Goal: Information Seeking & Learning: Check status

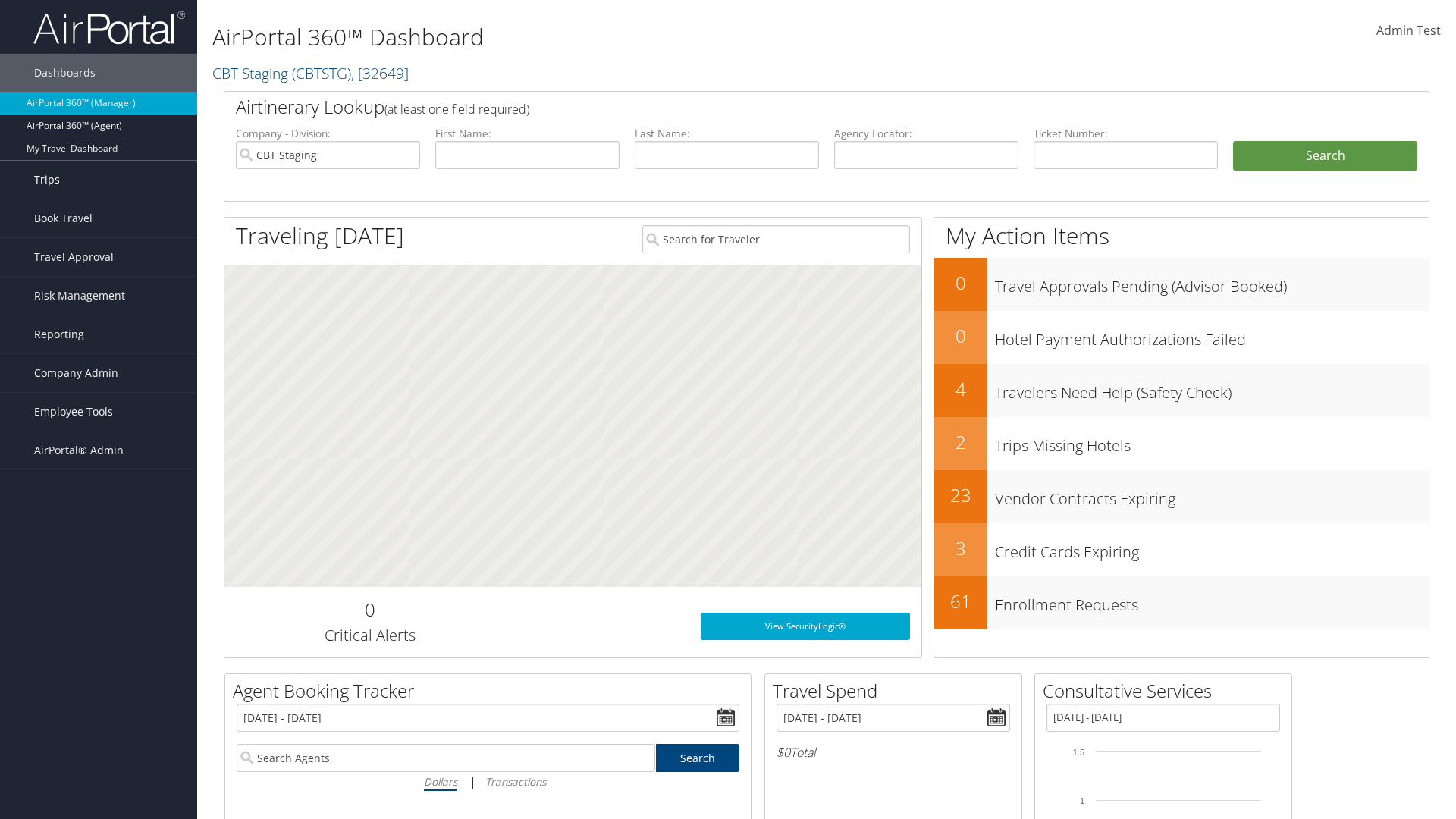
click at [98, 179] on link "Trips" at bounding box center [98, 179] width 197 height 38
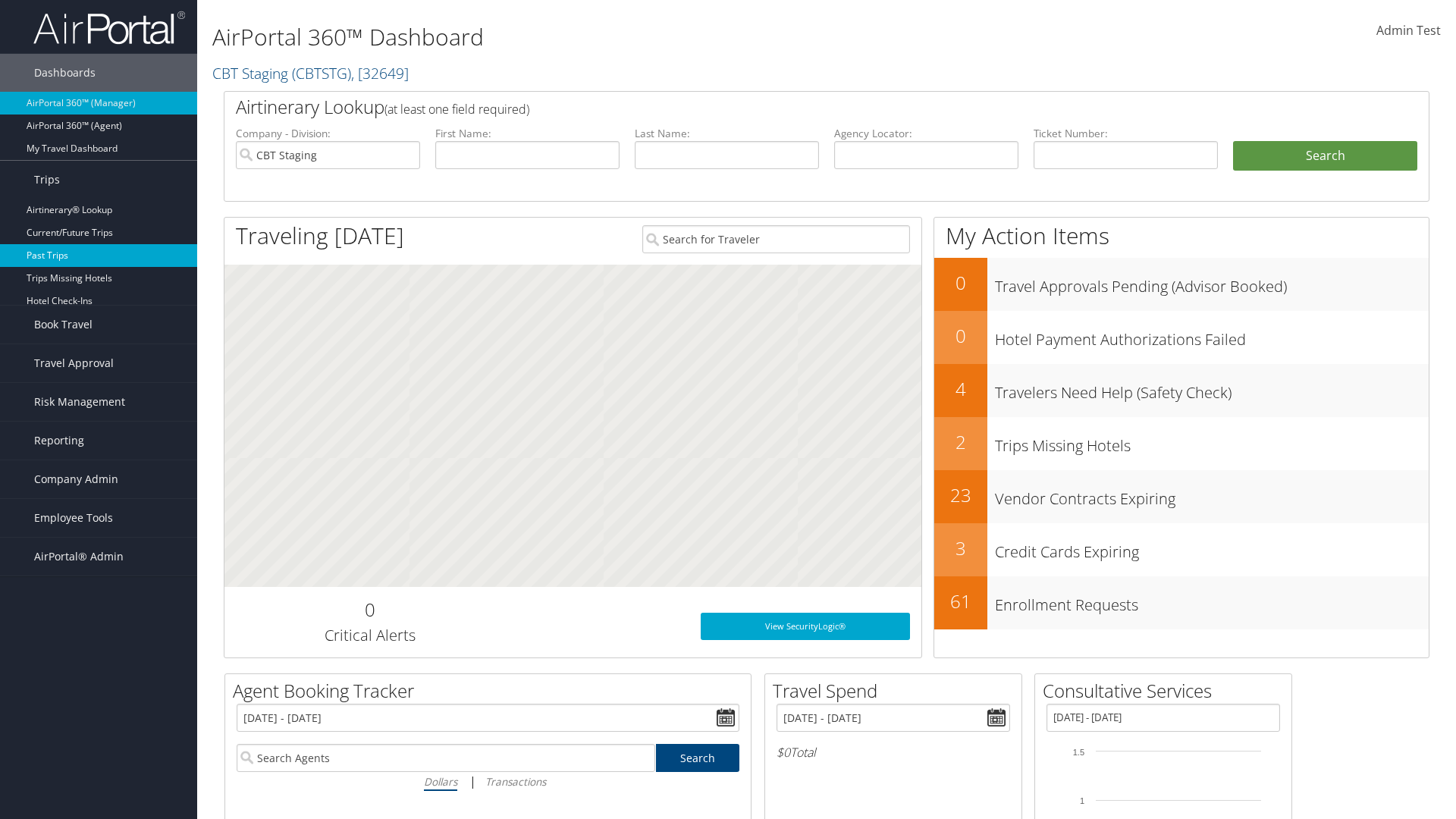
click at [98, 256] on link "Past Trips" at bounding box center [98, 255] width 197 height 23
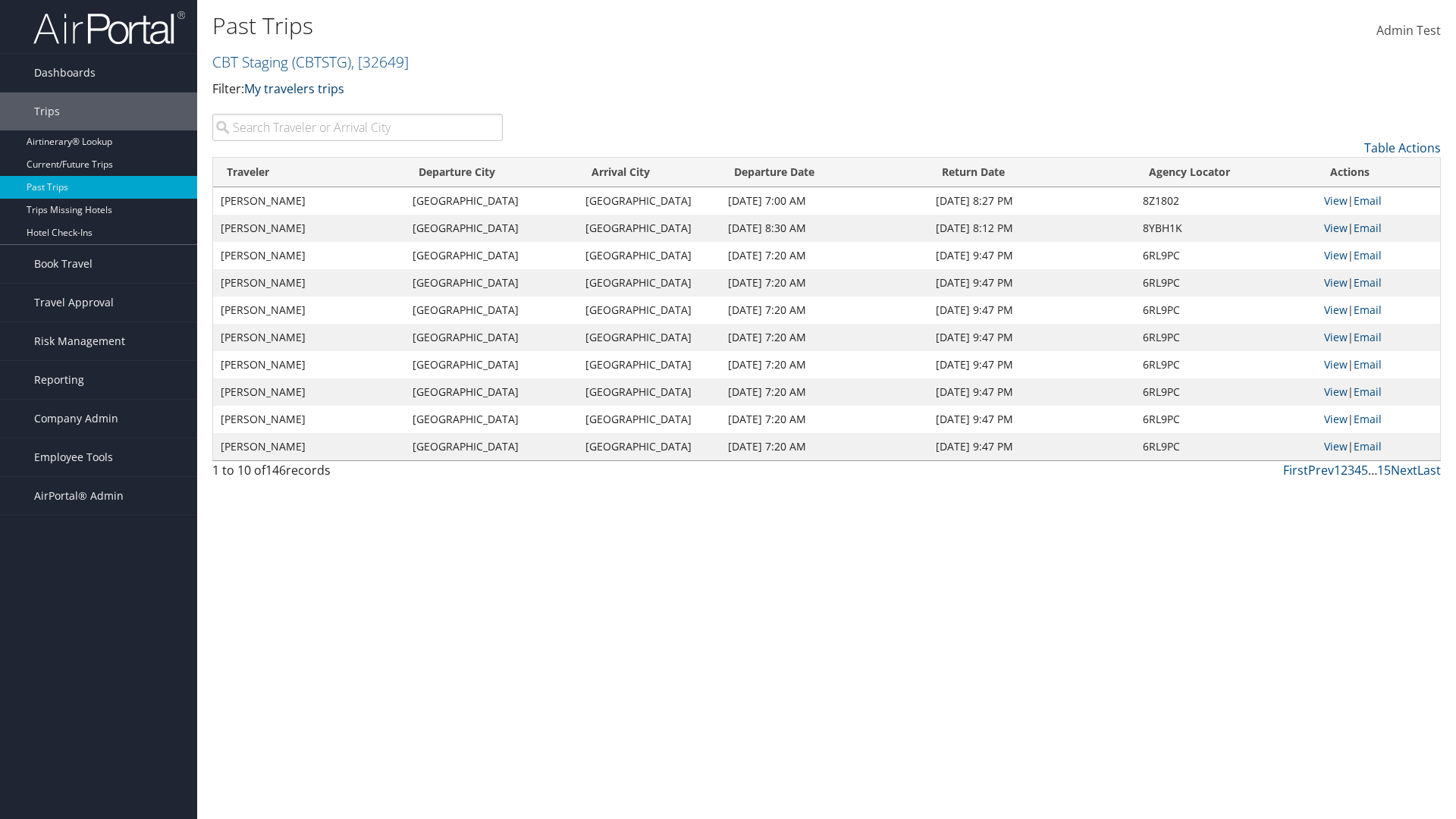
click at [298, 88] on link "My travelers trips" at bounding box center [294, 88] width 100 height 17
click at [347, 111] on link "My trips" at bounding box center [347, 112] width 199 height 26
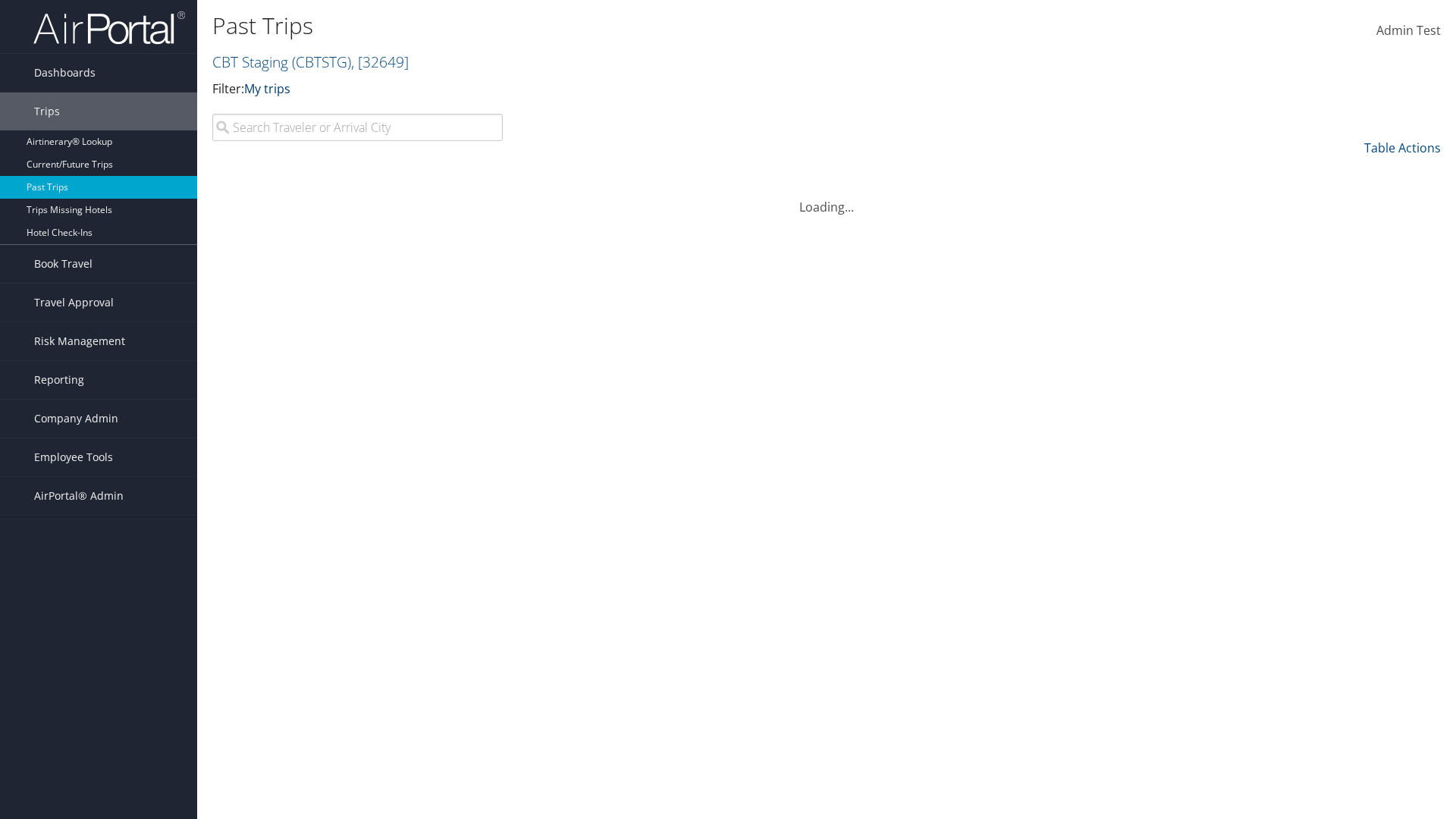
click at [270, 88] on link "My trips" at bounding box center [267, 88] width 47 height 17
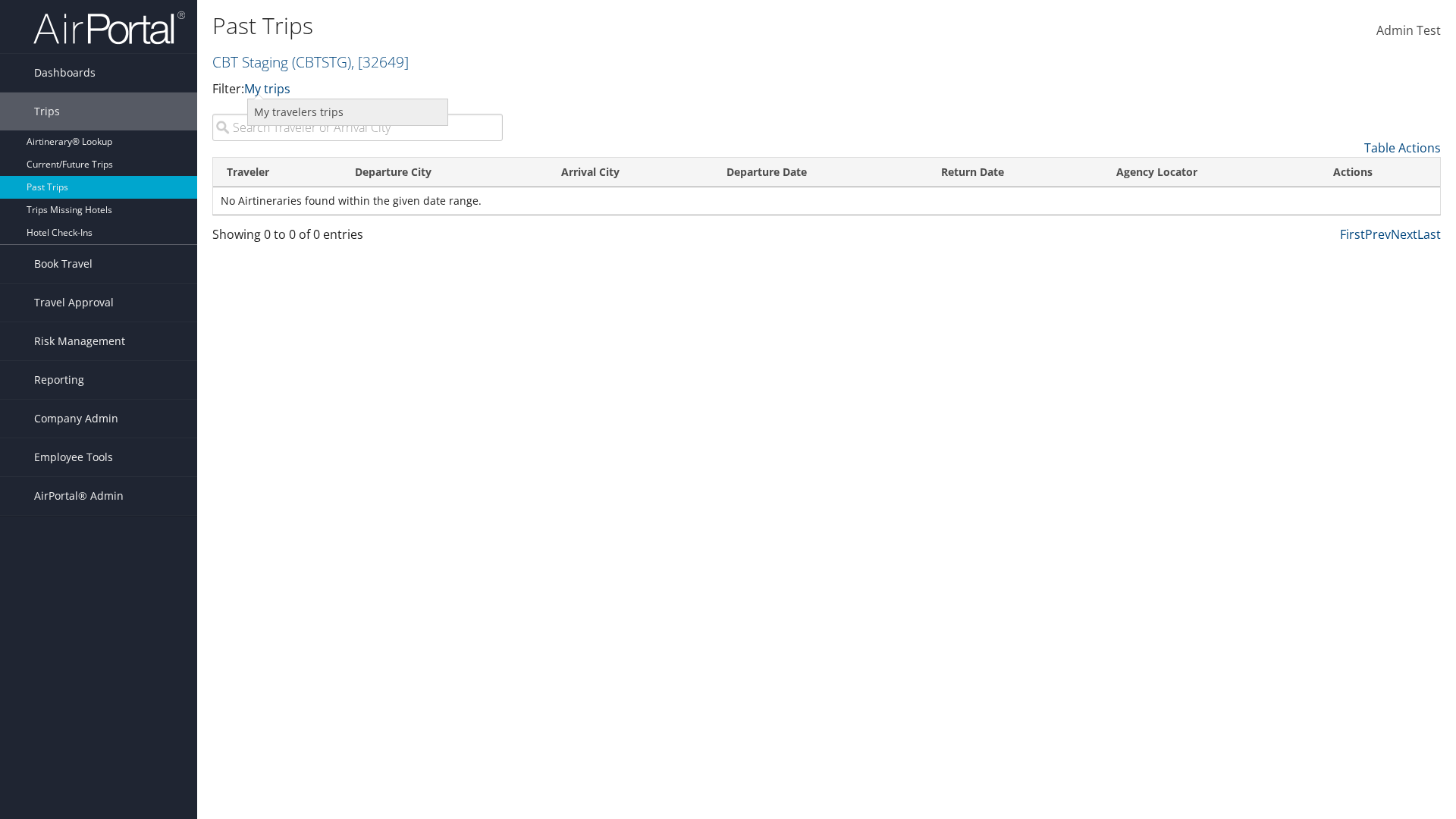
click at [347, 111] on link "My travelers trips" at bounding box center [347, 112] width 199 height 26
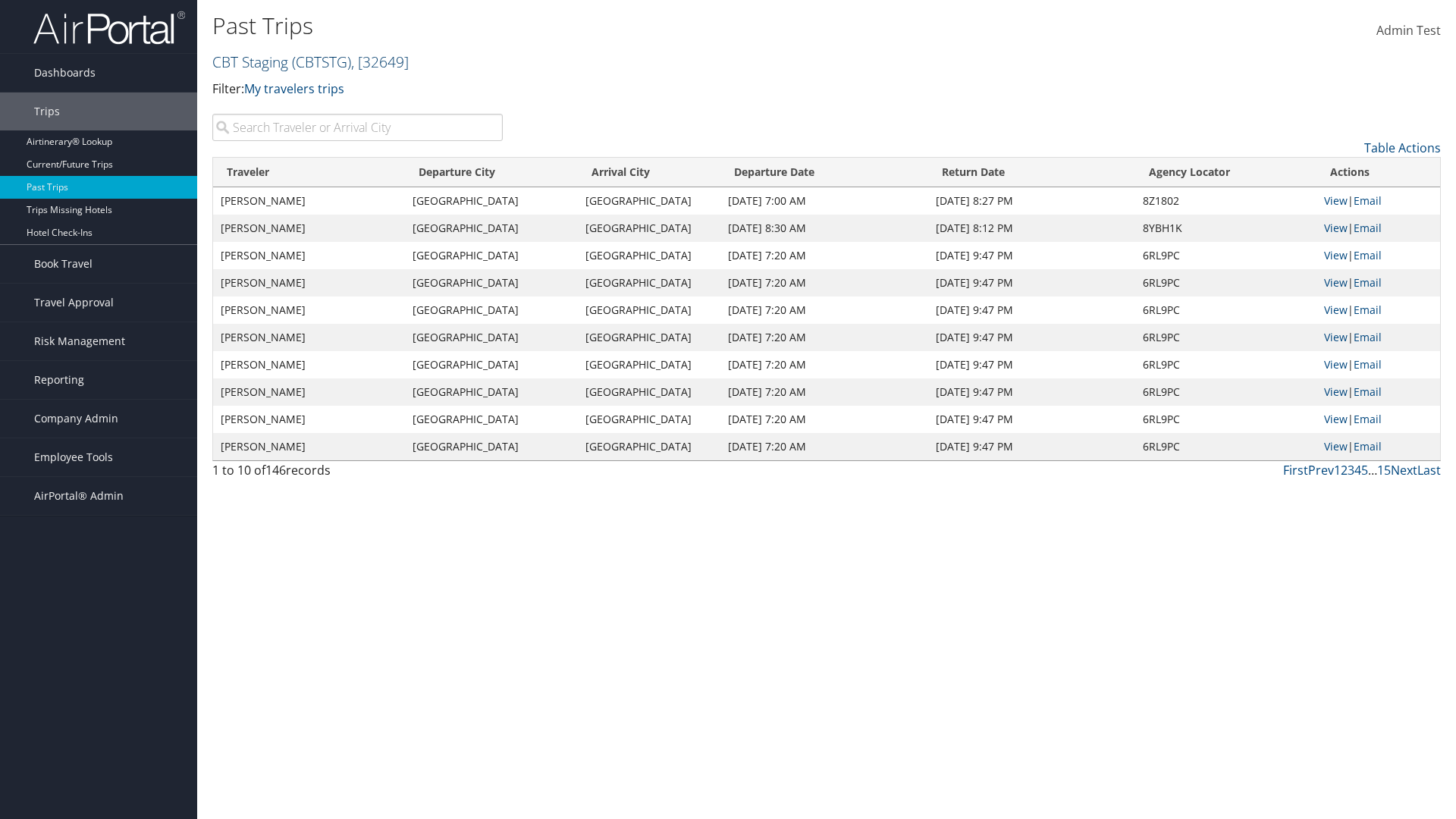
click at [250, 61] on link "CBT Staging ( CBTSTG ) , [ 32649 ]" at bounding box center [310, 61] width 196 height 21
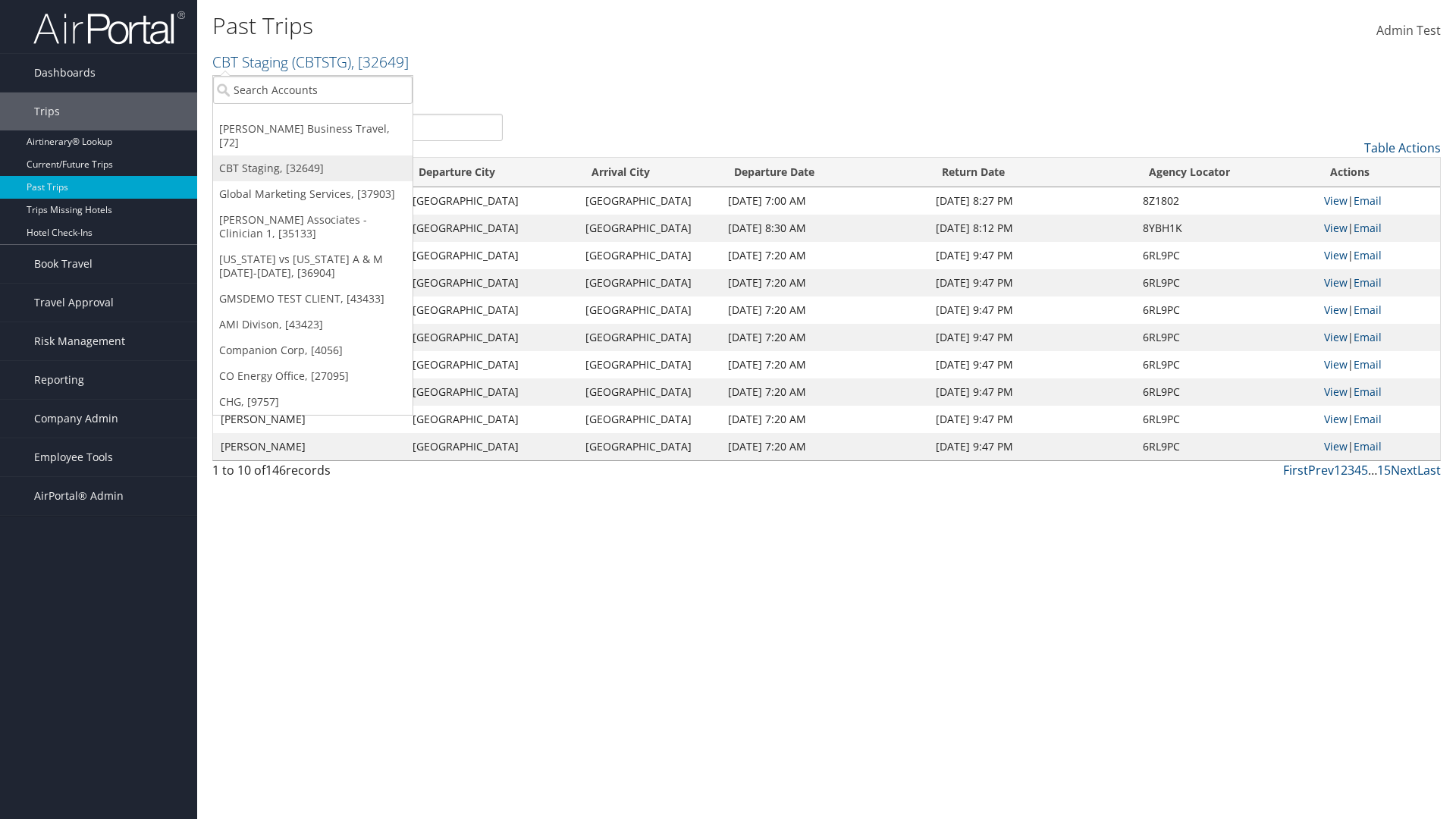
click at [312, 156] on link "CBT Staging, [32649]" at bounding box center [312, 169] width 199 height 26
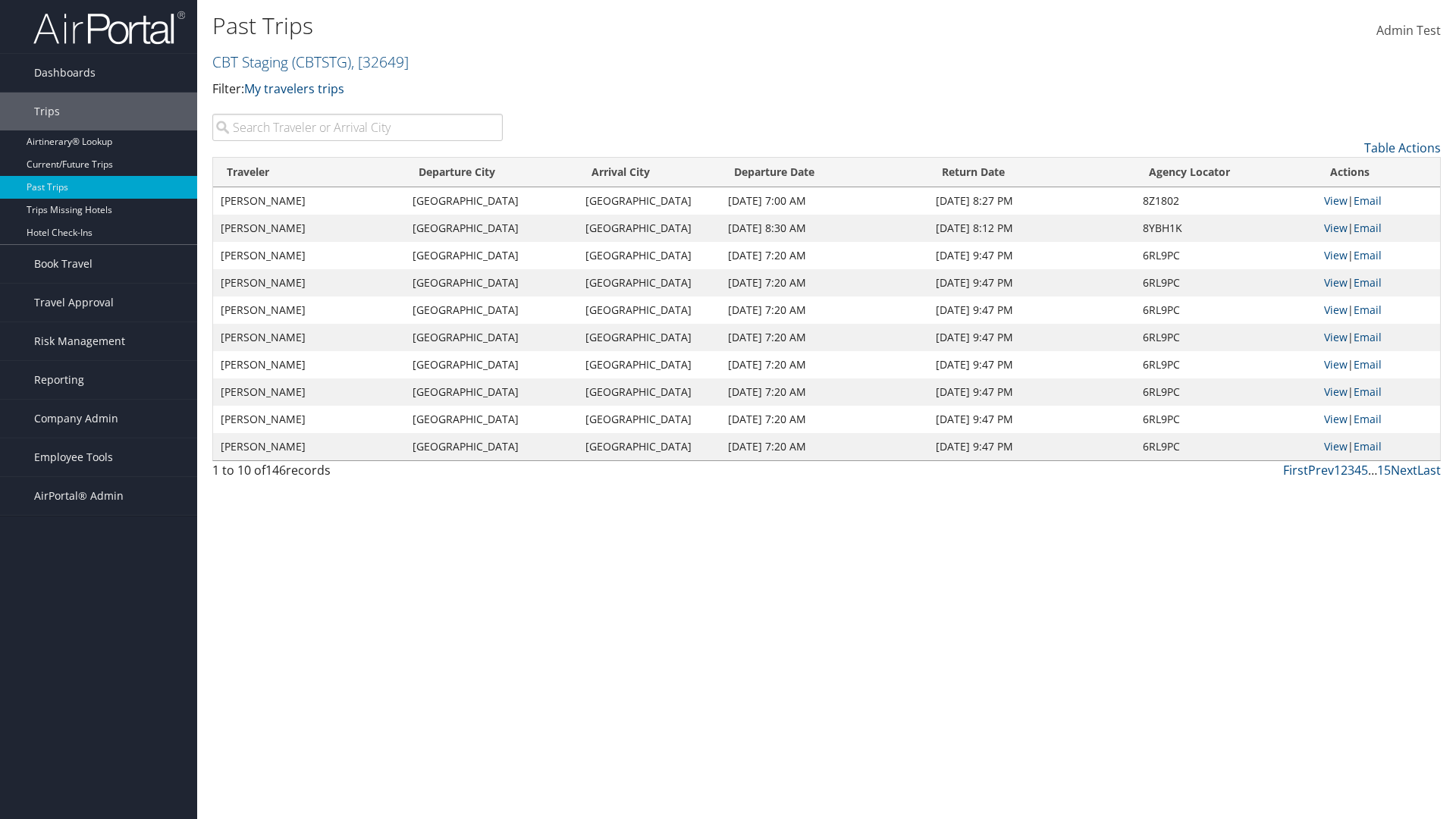
click at [309, 173] on th "Traveler" at bounding box center [308, 173] width 191 height 30
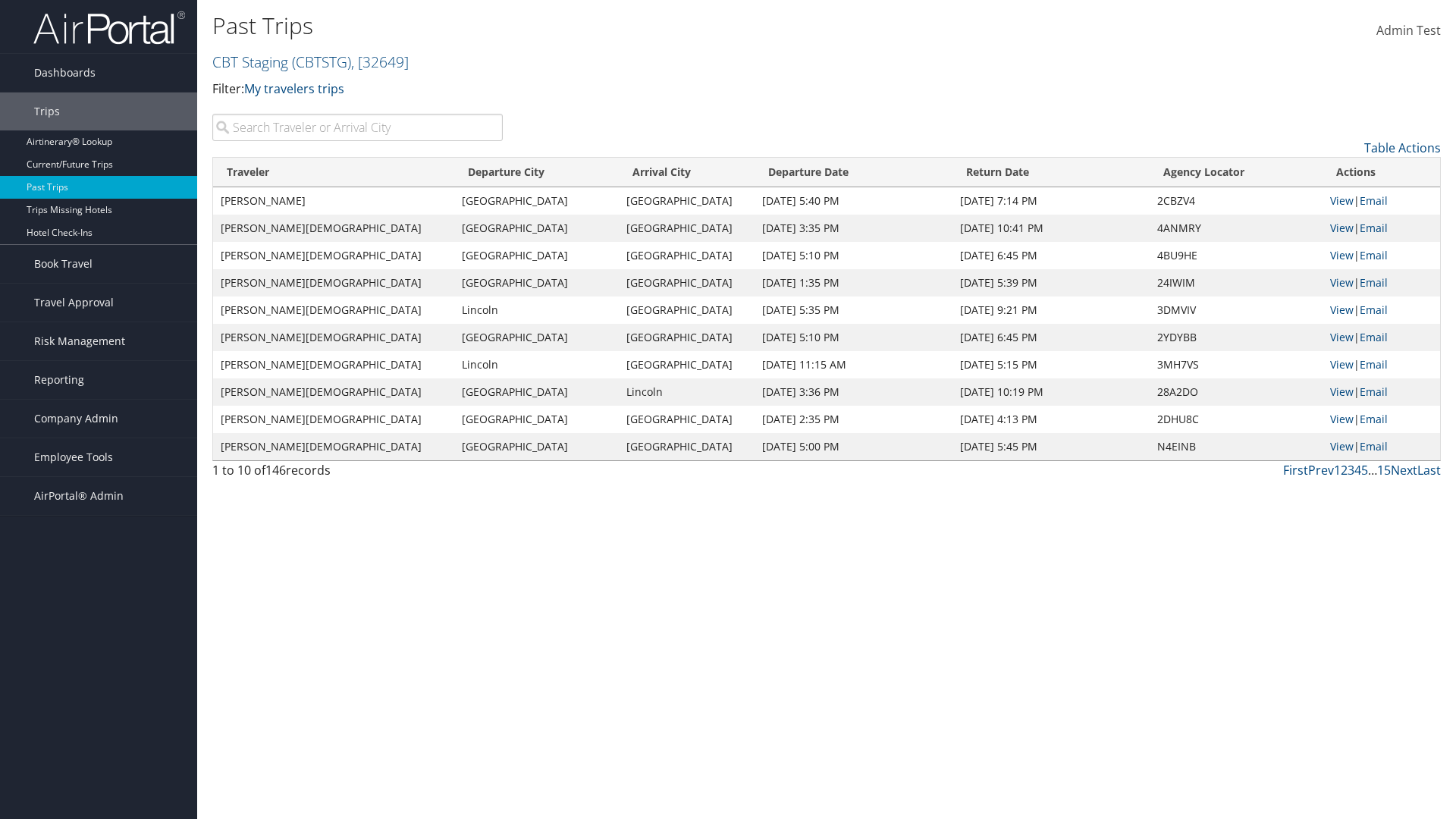
click at [309, 173] on th "Traveler" at bounding box center [333, 173] width 241 height 30
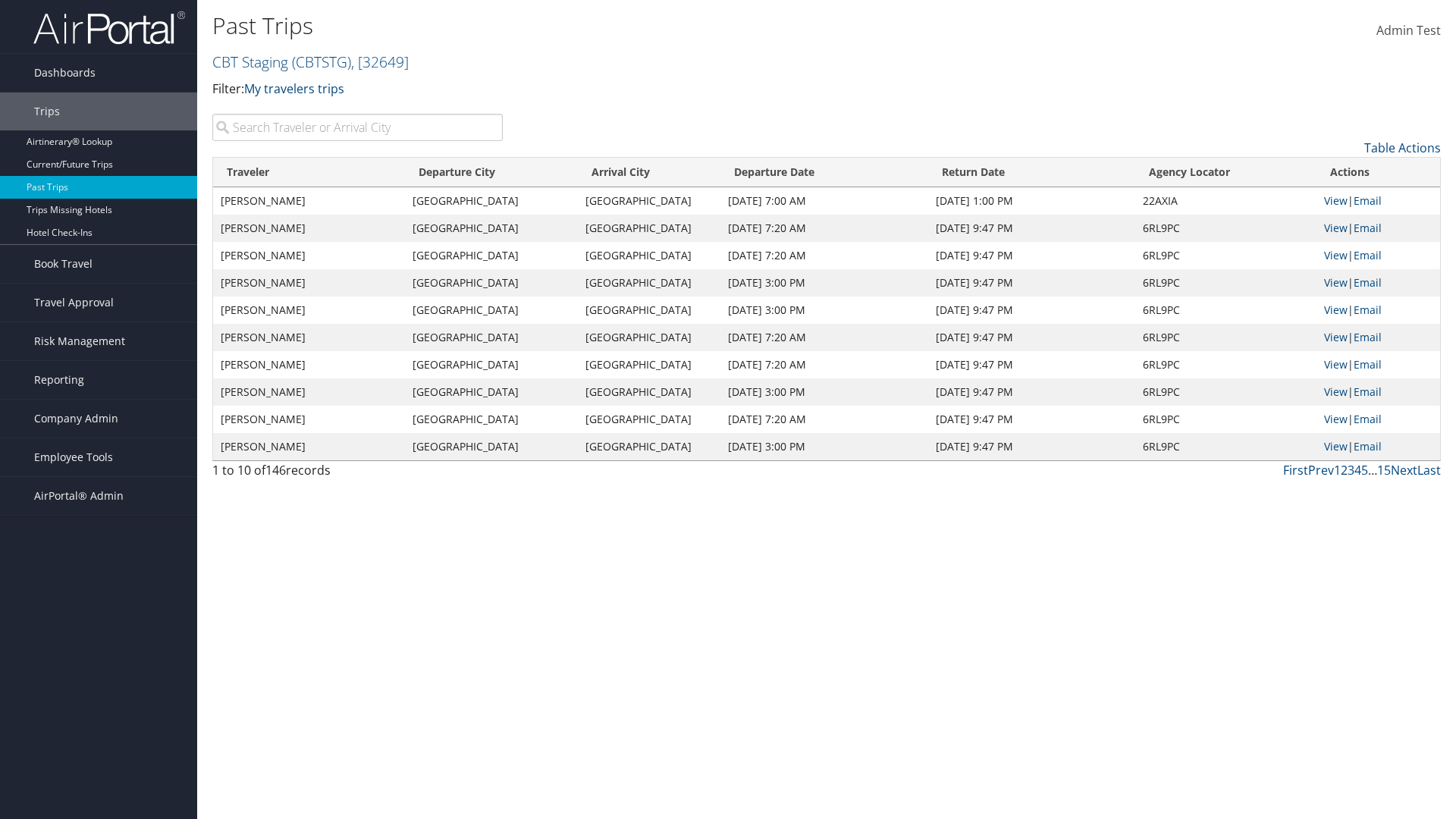
click at [492, 173] on th "Departure City" at bounding box center [491, 173] width 173 height 30
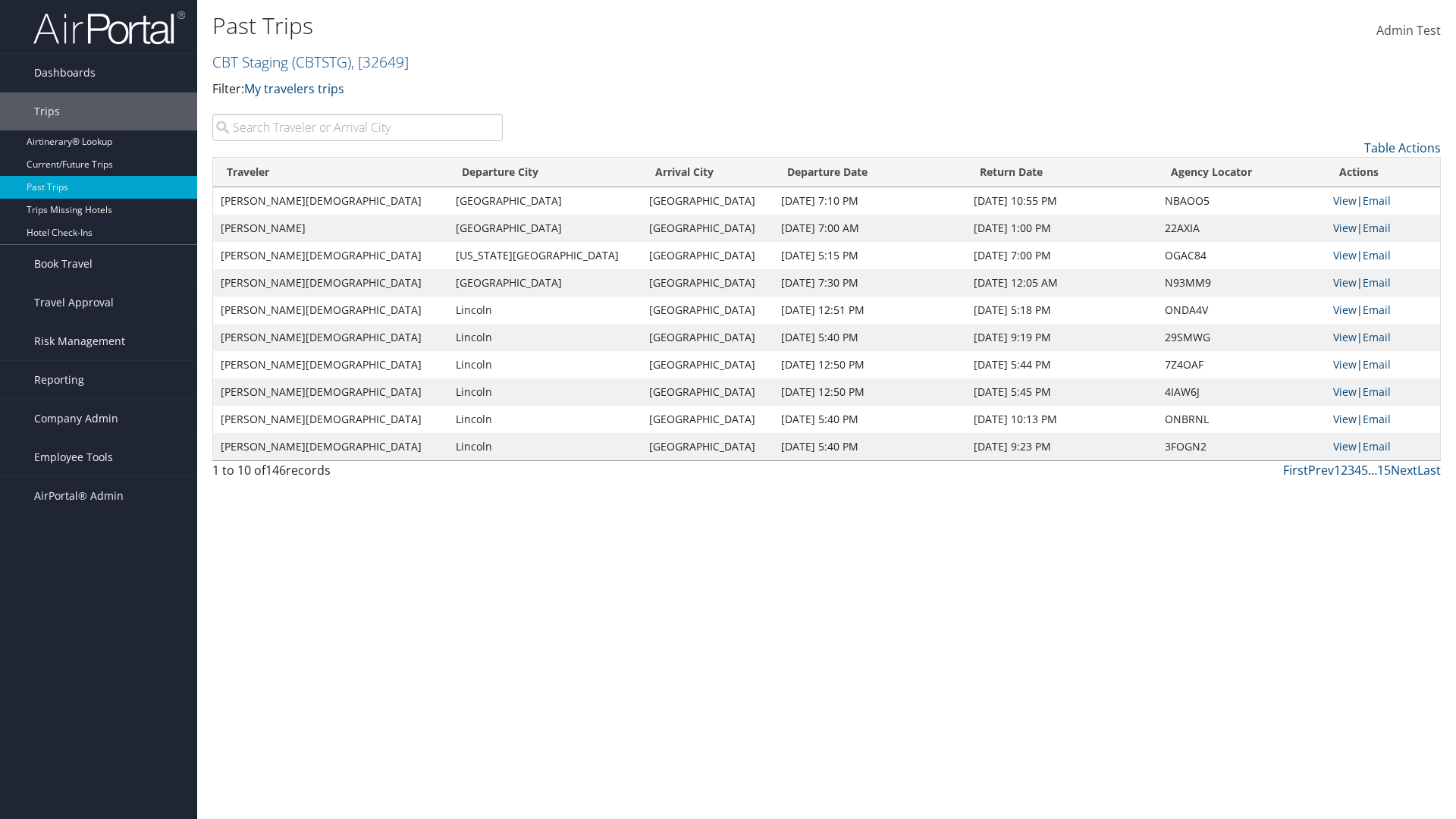
click at [492, 173] on th "Departure City" at bounding box center [545, 173] width 193 height 30
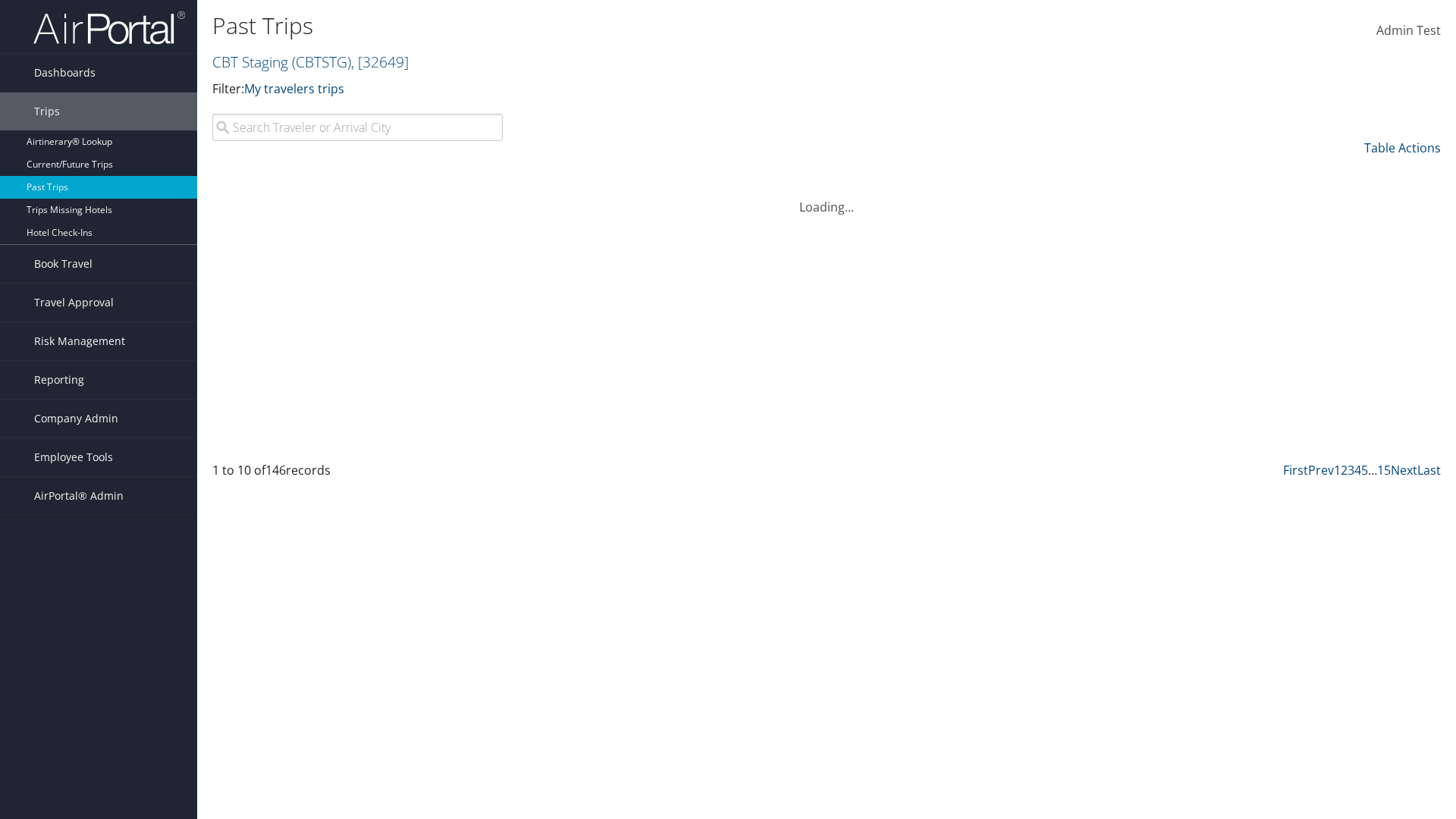
click at [648, 173] on th "Arrival City" at bounding box center [707, 173] width 132 height 30
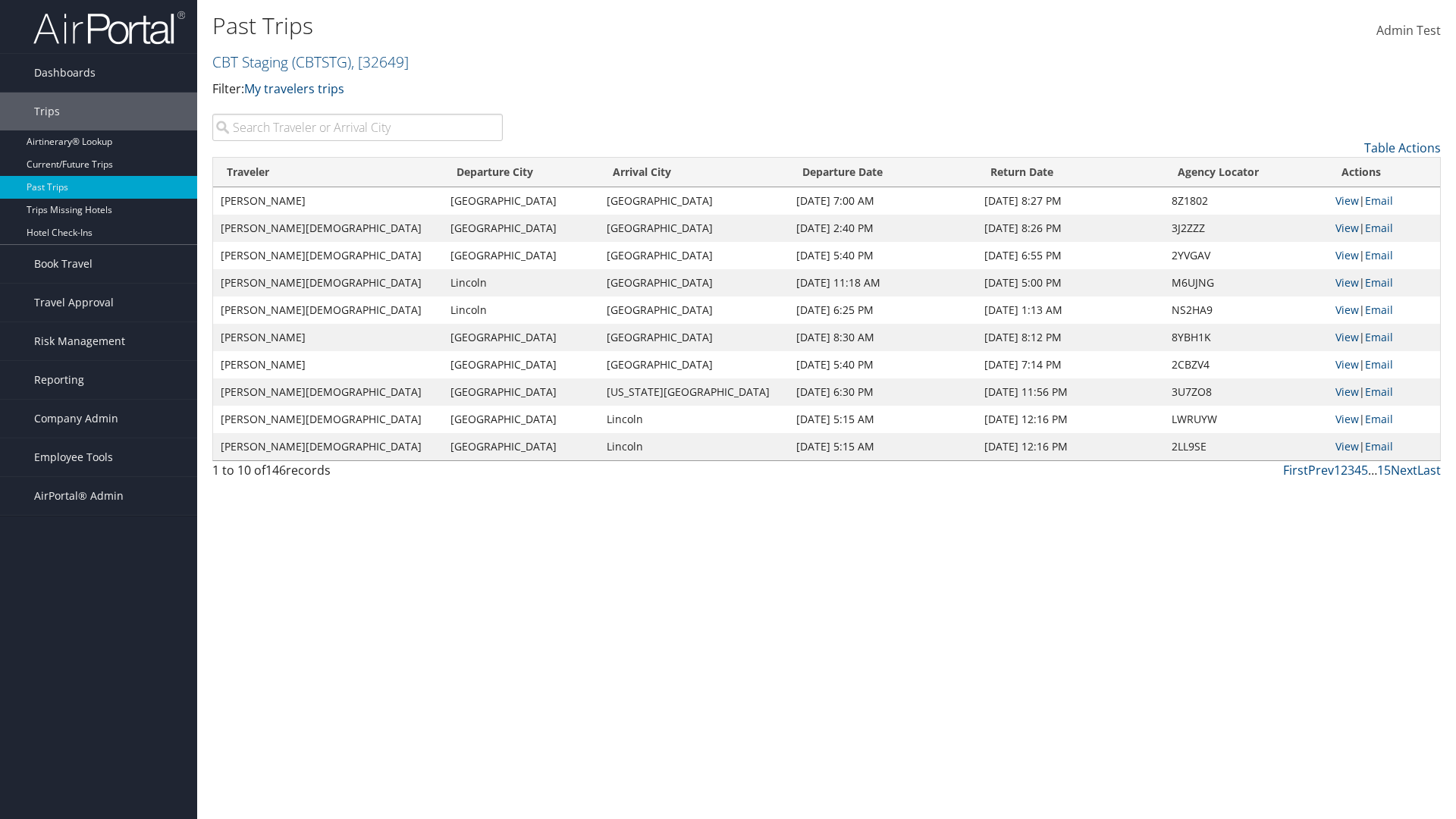
click at [648, 173] on th "Arrival City" at bounding box center [693, 173] width 189 height 30
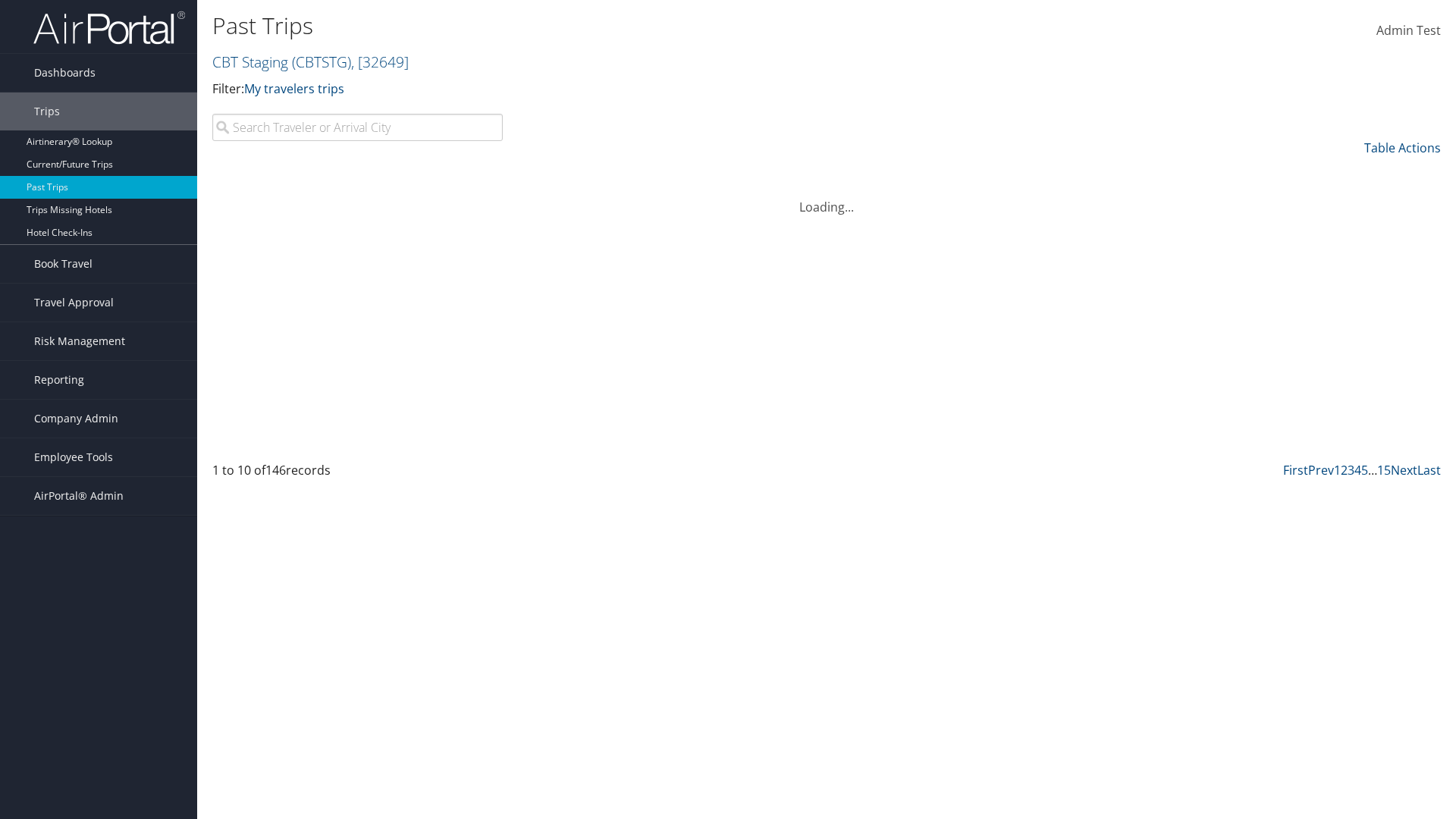
click at [821, 173] on th "Departure Date" at bounding box center [883, 173] width 188 height 30
click at [821, 173] on th "Departure Date" at bounding box center [854, 173] width 198 height 30
click at [1030, 173] on th "Return Date" at bounding box center [1079, 173] width 182 height 30
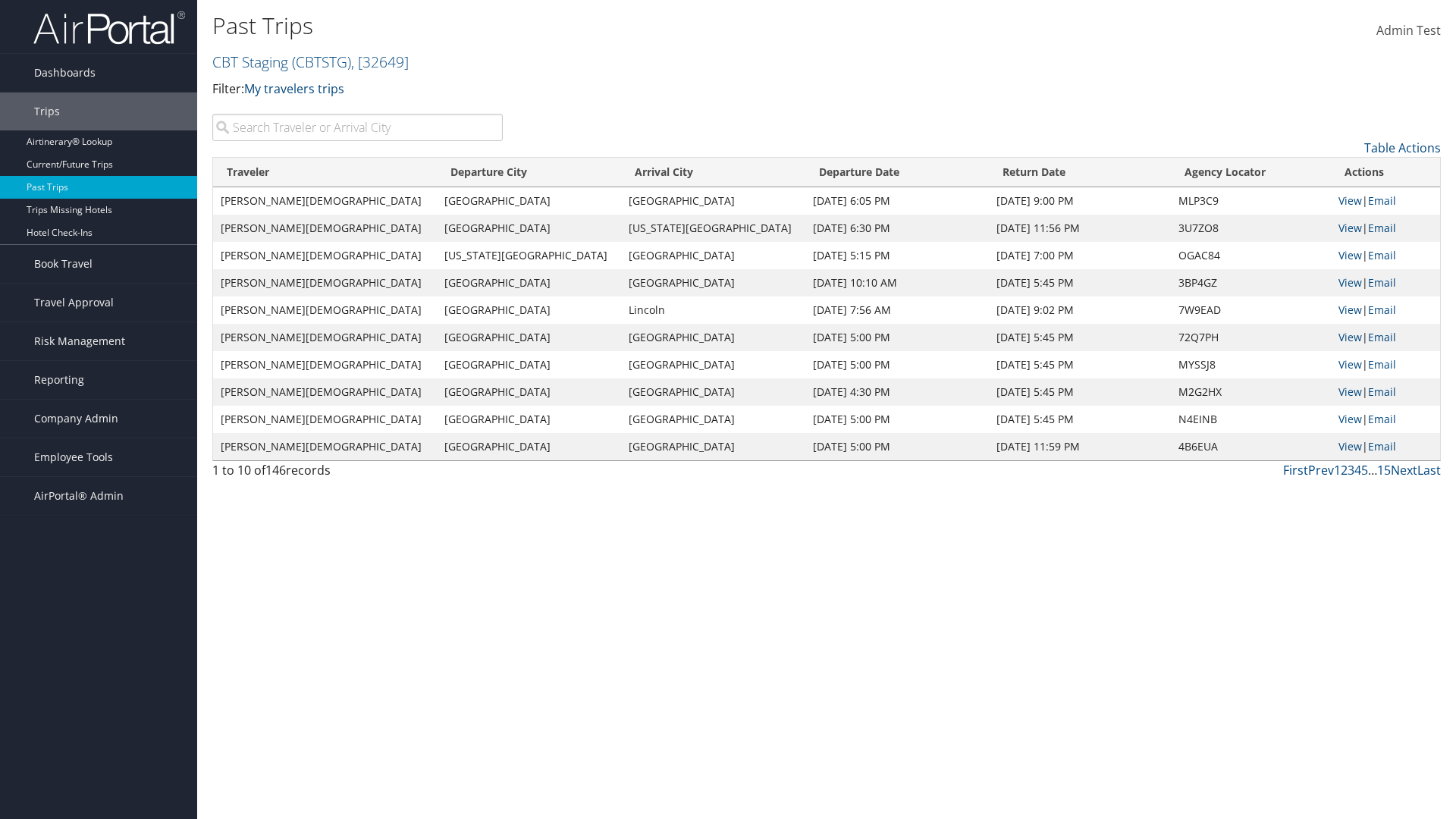
click at [1030, 173] on th "Return Date" at bounding box center [1079, 173] width 182 height 30
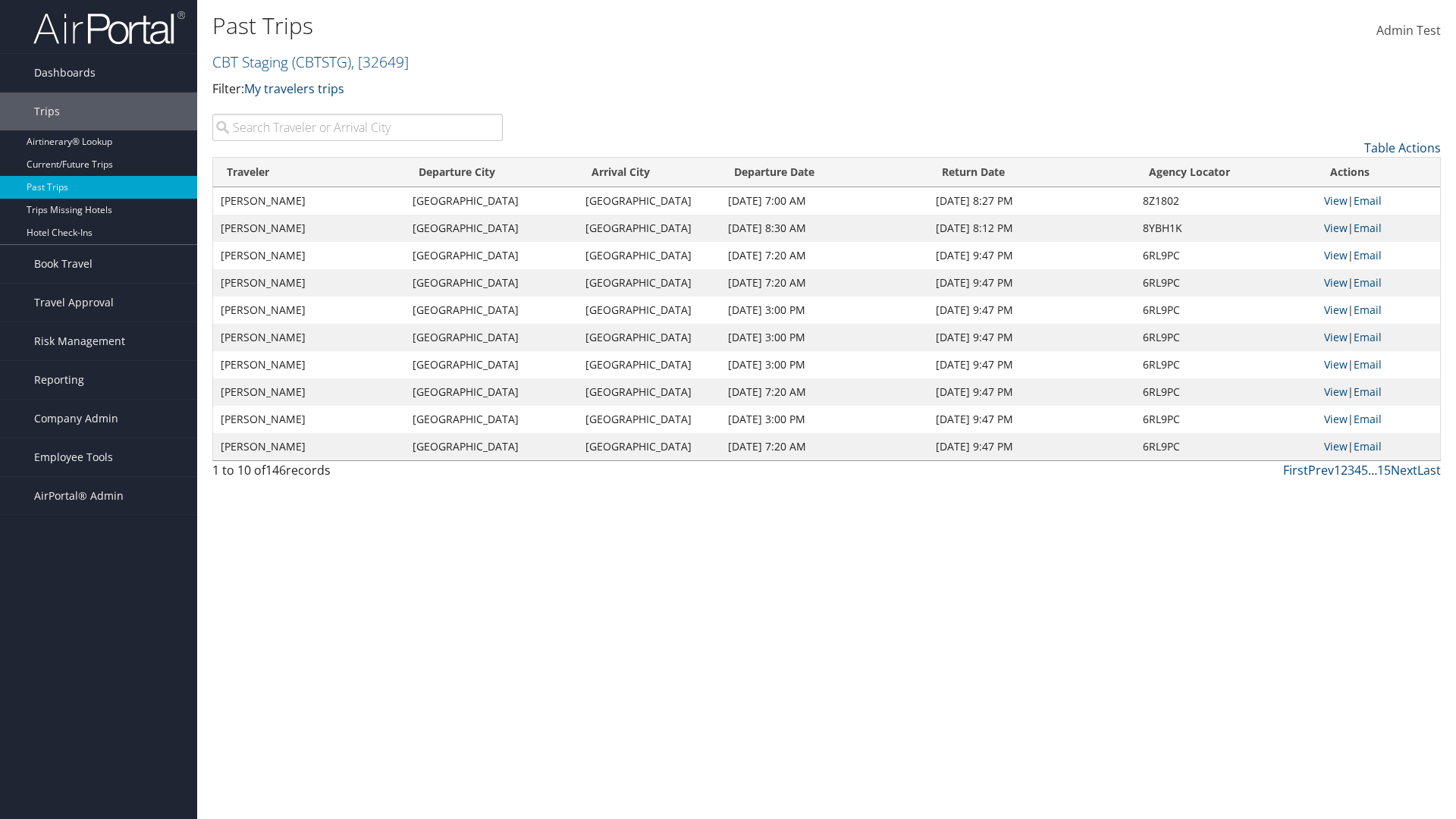
click at [1224, 173] on th "Agency Locator" at bounding box center [1225, 173] width 182 height 30
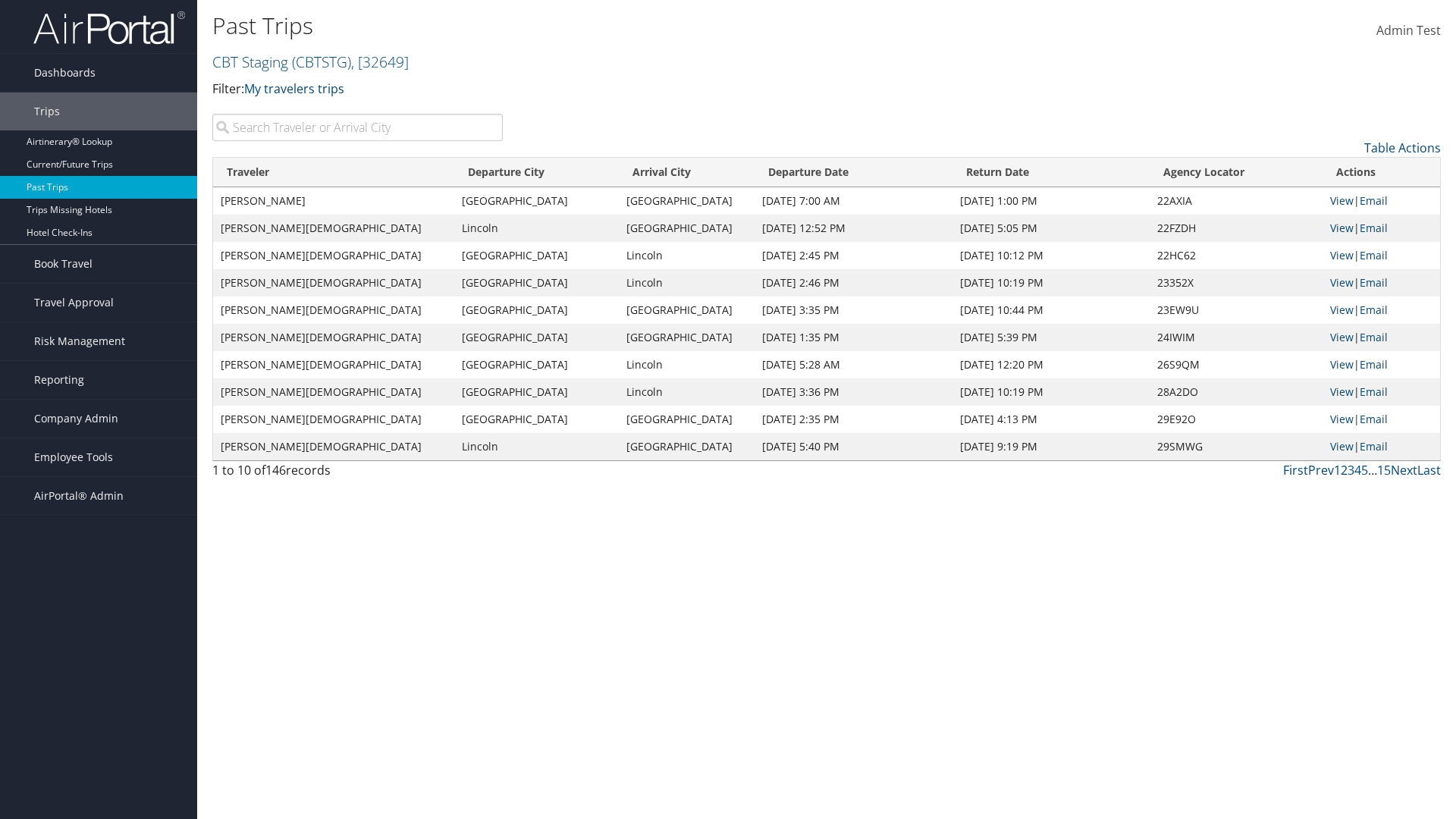
click at [1224, 173] on th "Agency Locator" at bounding box center [1236, 173] width 173 height 30
